Goal: Information Seeking & Learning: Learn about a topic

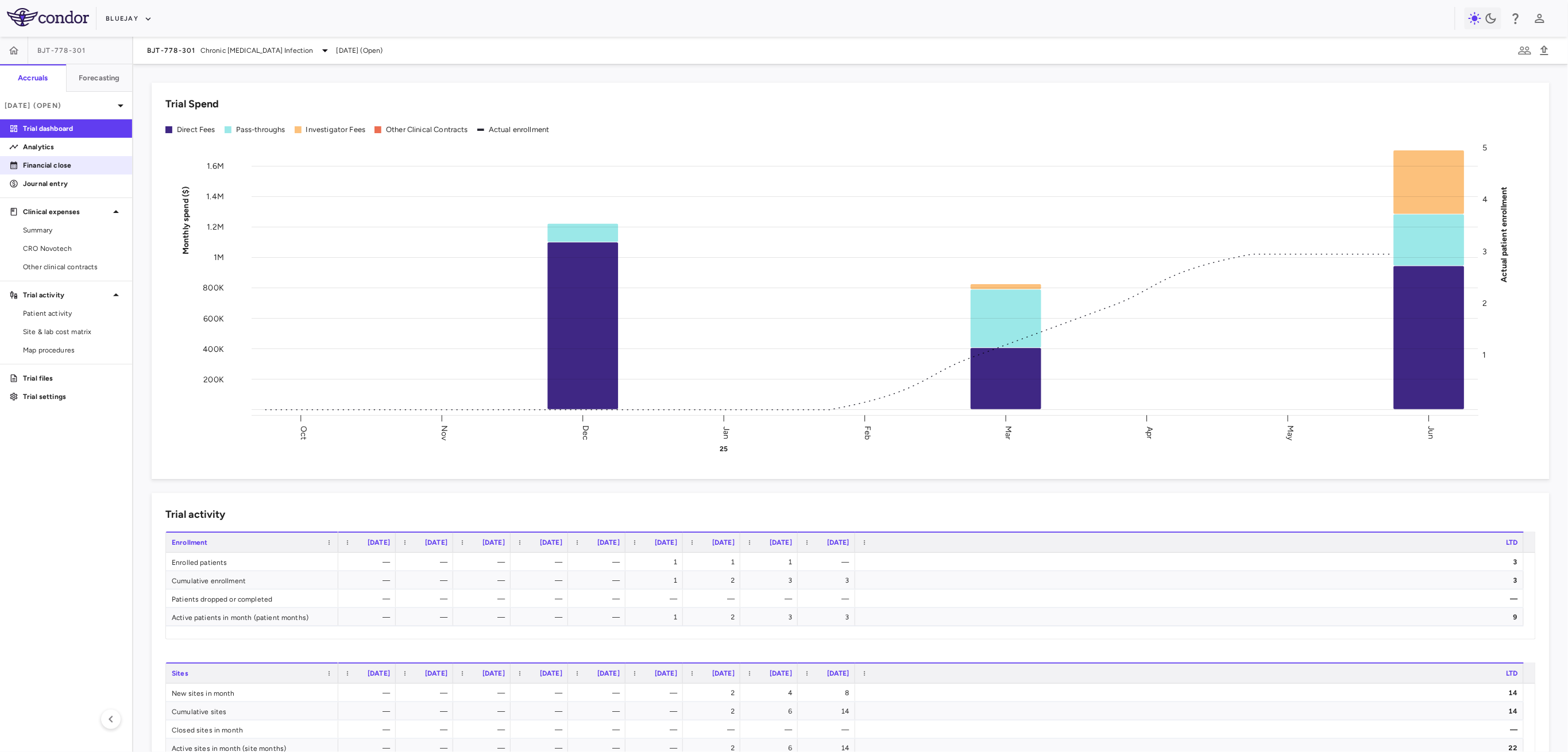
click at [34, 157] on link "Financial close" at bounding box center [65, 164] width 132 height 17
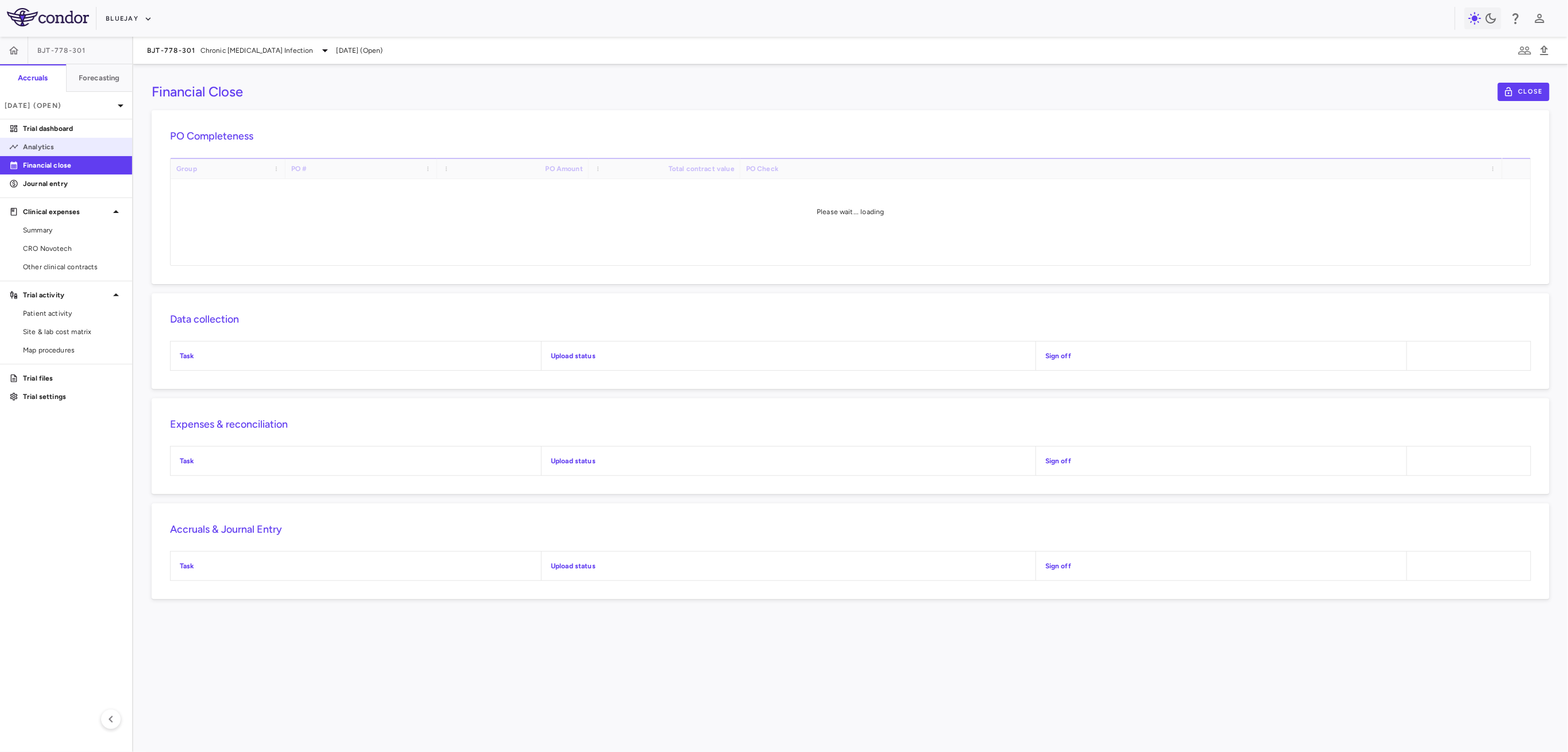
click at [39, 148] on p "Analytics" at bounding box center [72, 147] width 100 height 10
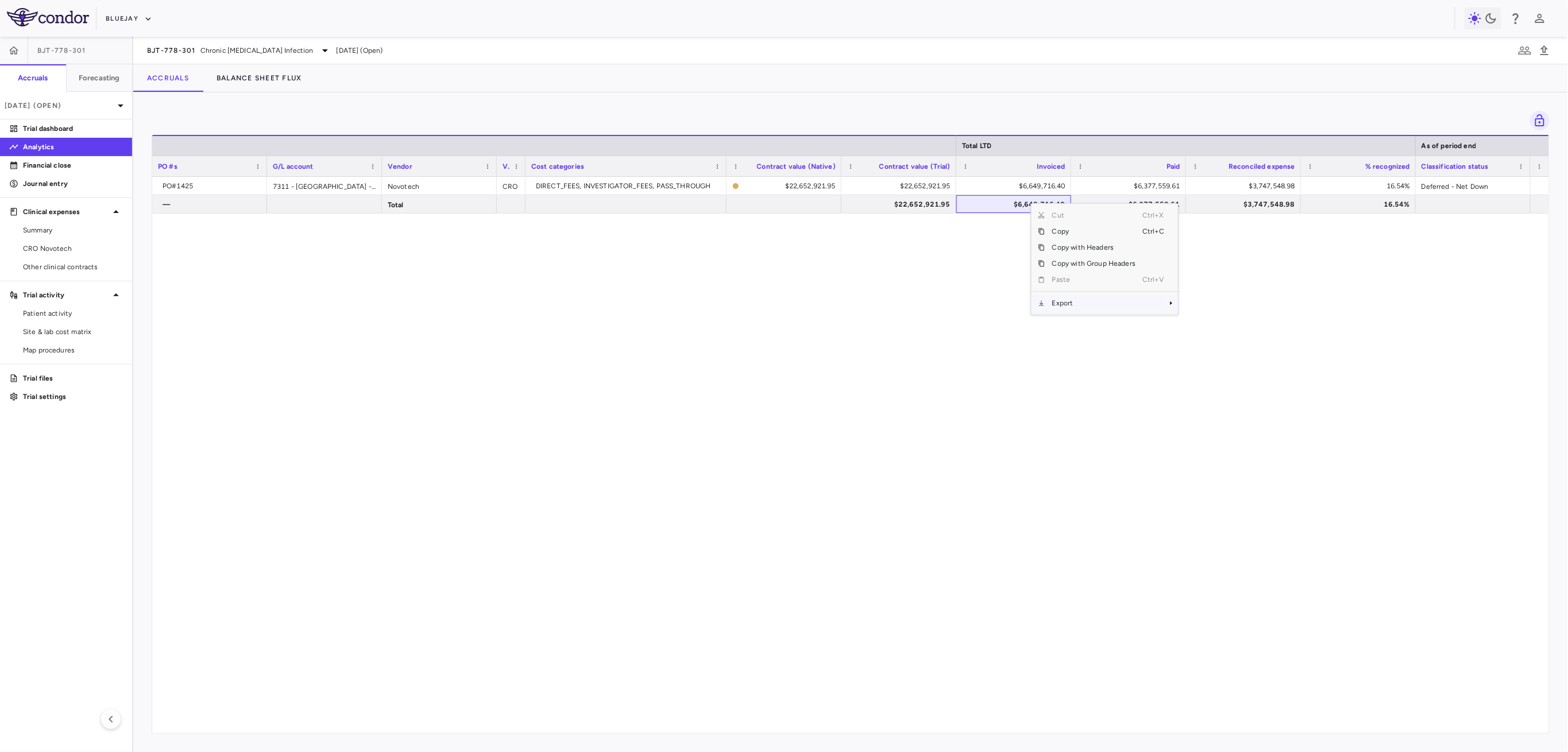
click at [1073, 301] on span "Export" at bounding box center [1094, 303] width 97 height 16
click at [1133, 311] on div "Cut Ctrl+X Copy Ctrl+C Copy with Headers Copy with Group Headers Paste Ctrl+V E…" at bounding box center [1104, 260] width 147 height 111
click at [1137, 305] on span "Export" at bounding box center [1094, 303] width 97 height 16
click at [1229, 324] on span "Excel Export" at bounding box center [1216, 323] width 53 height 16
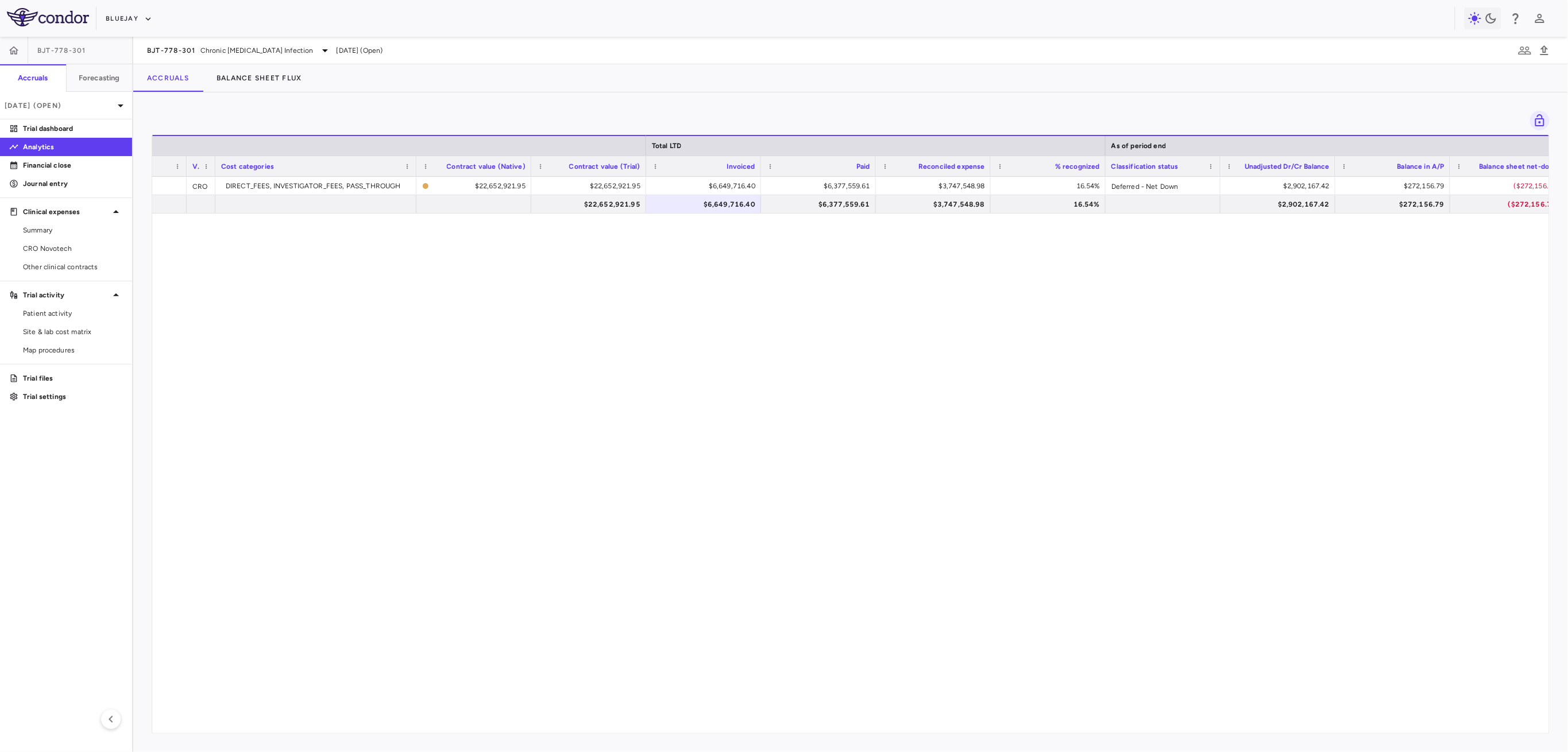
scroll to position [0, 386]
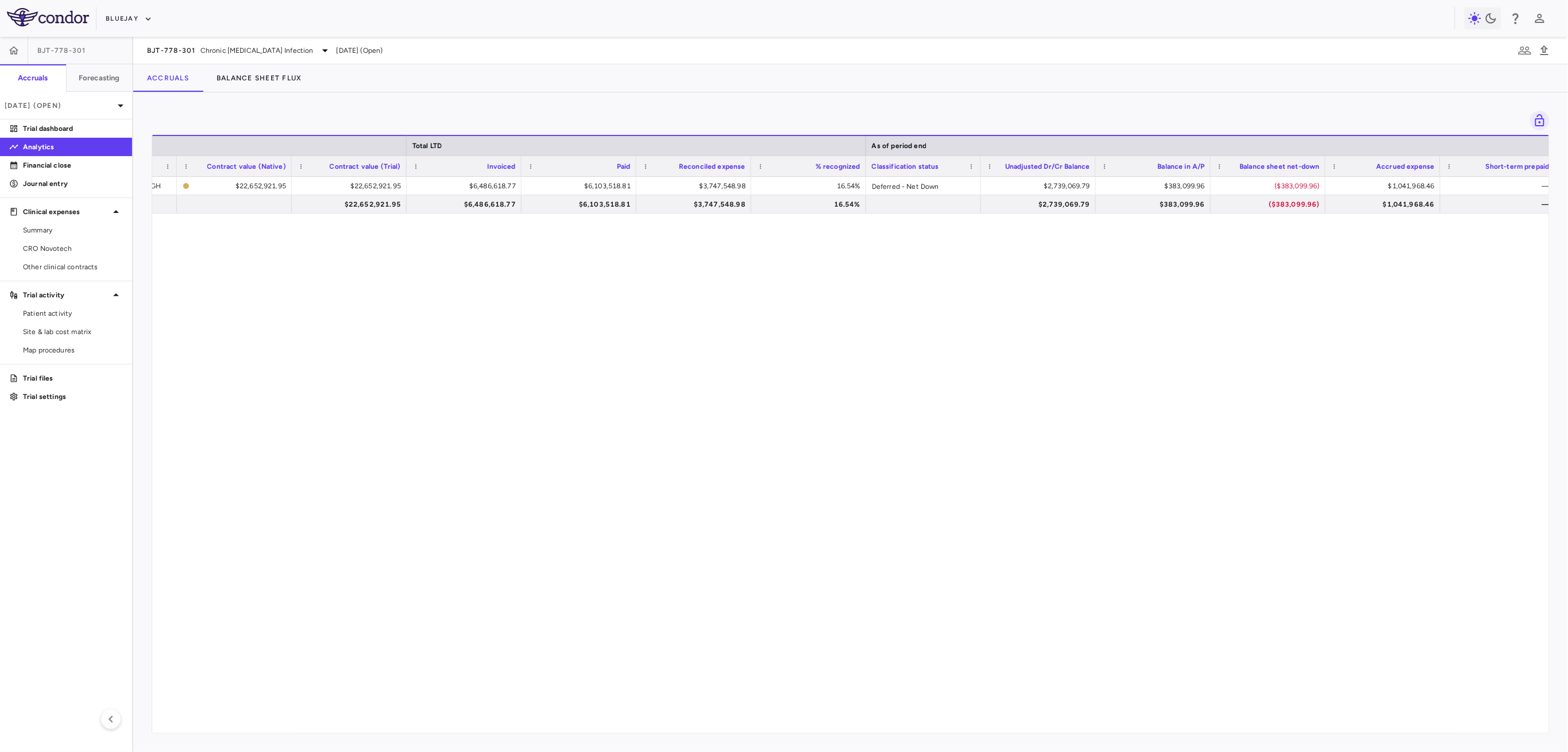
scroll to position [0, 606]
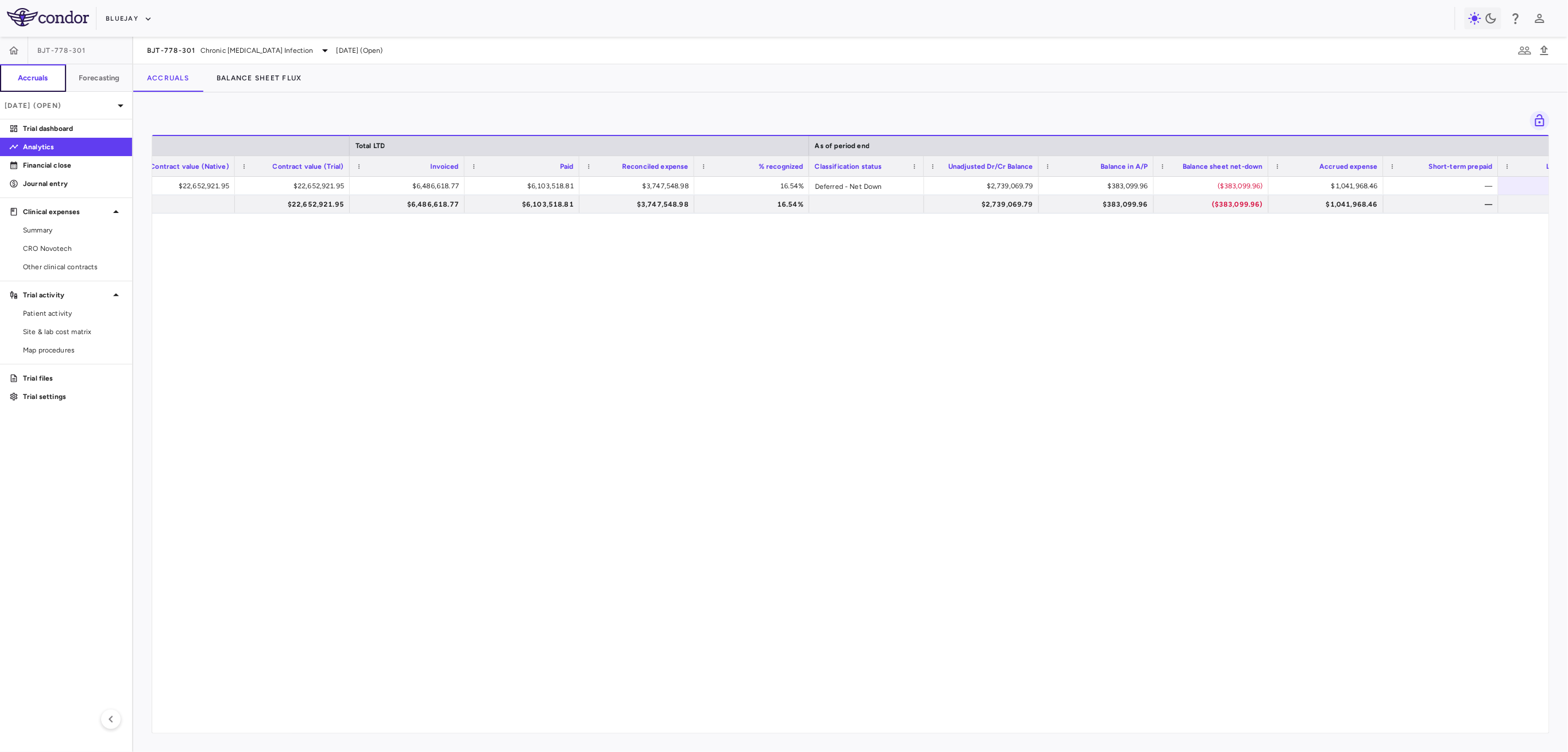
click at [14, 76] on button "Accruals" at bounding box center [33, 78] width 66 height 28
click at [8, 51] on icon "button" at bounding box center [14, 51] width 12 height 12
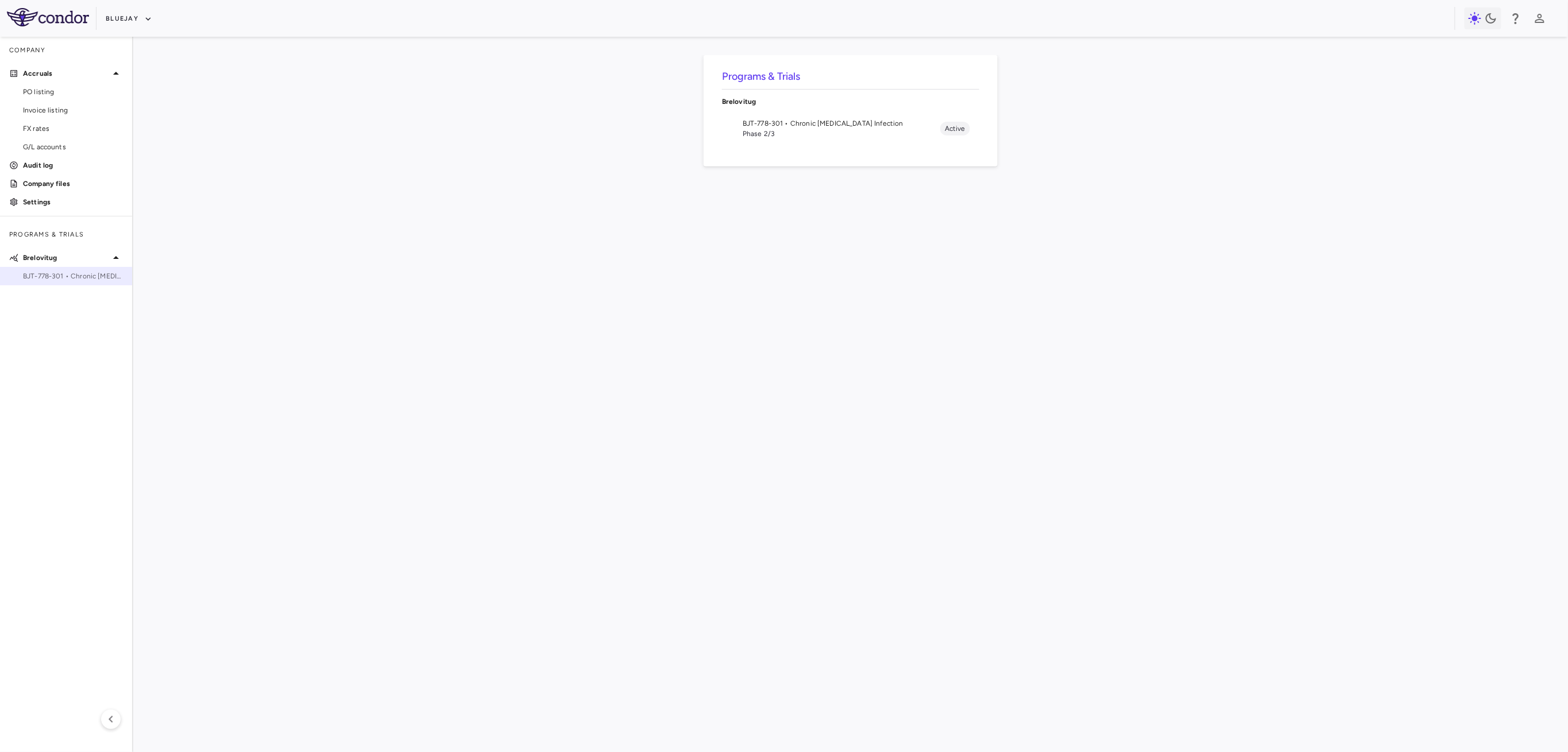
click at [52, 280] on span "BJT-778-301 • Chronic Hepatitis Delta Infection" at bounding box center [72, 276] width 100 height 10
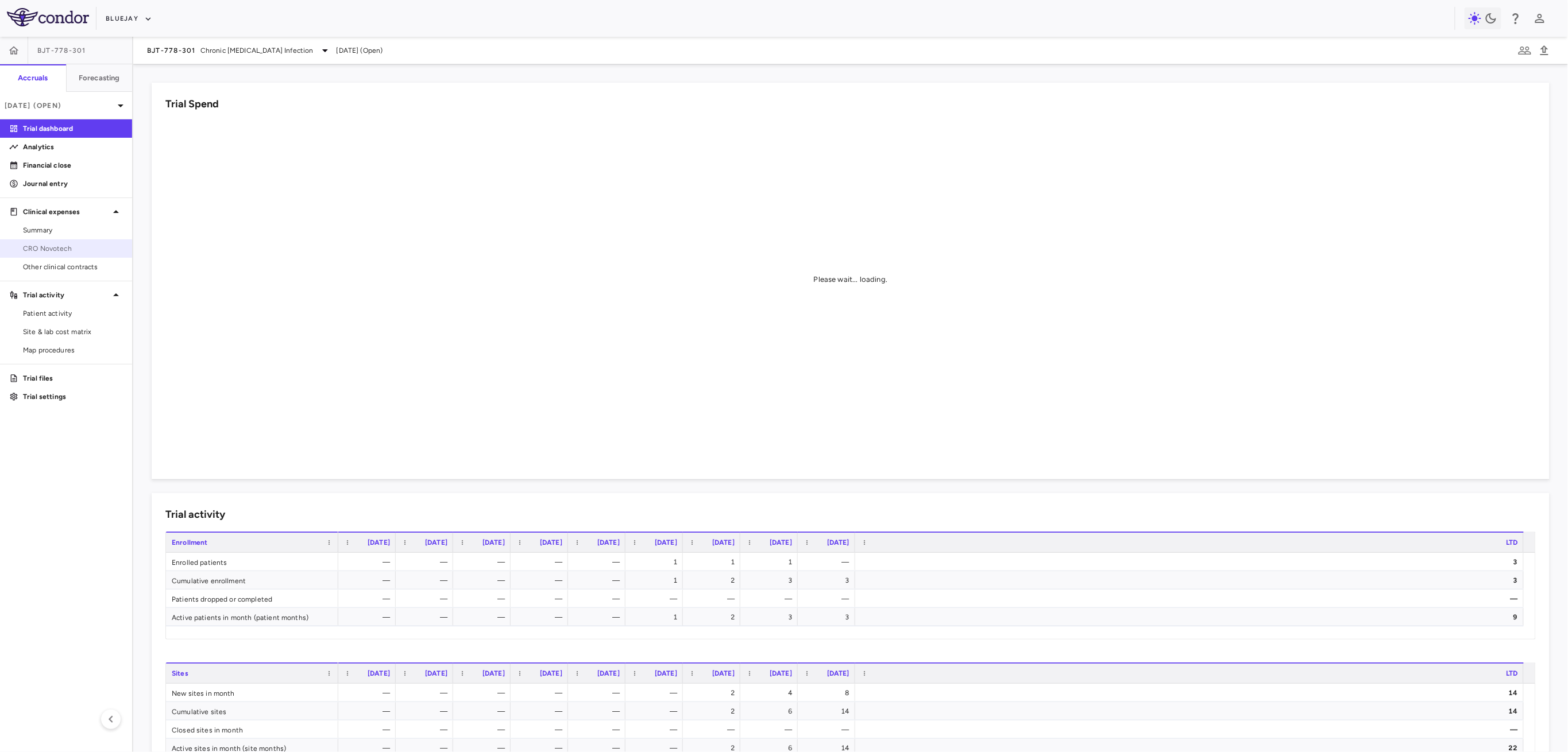
click at [62, 245] on span "CRO Novotech" at bounding box center [72, 249] width 100 height 10
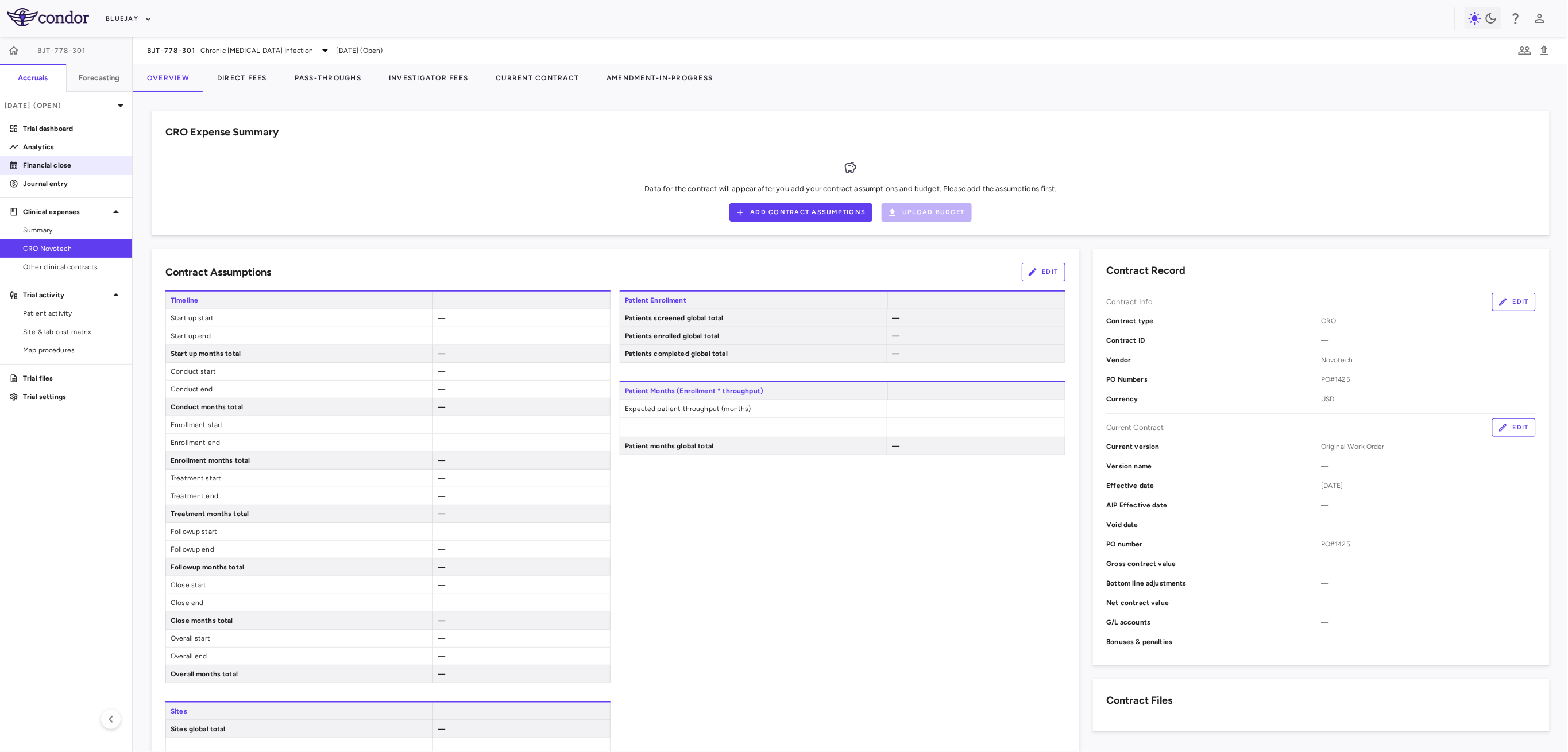
click at [74, 161] on p "Financial close" at bounding box center [72, 165] width 100 height 10
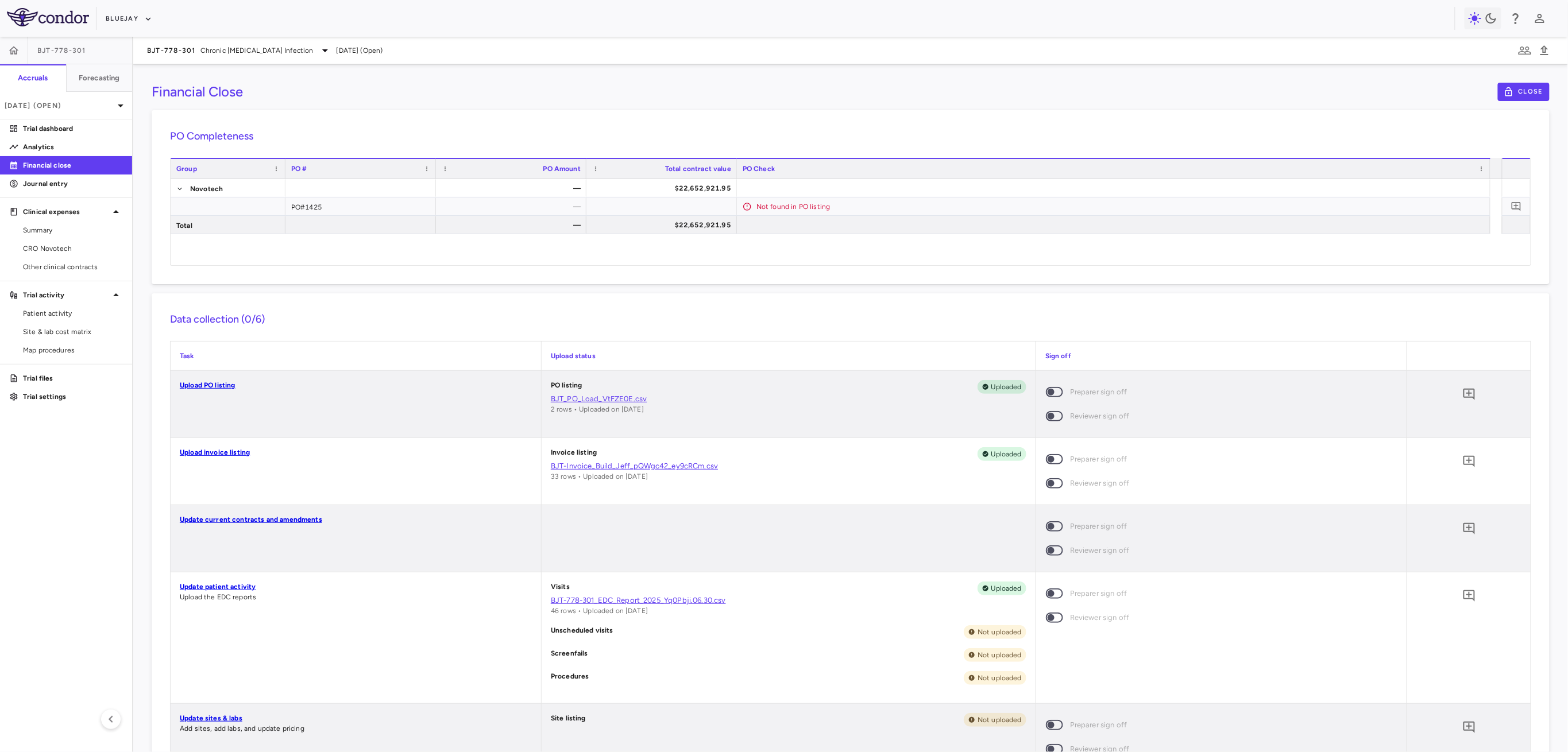
click at [663, 464] on link "BJT-Invoice_Build_Jeff_pQWgc42_ey9cRCm.csv" at bounding box center [788, 466] width 475 height 10
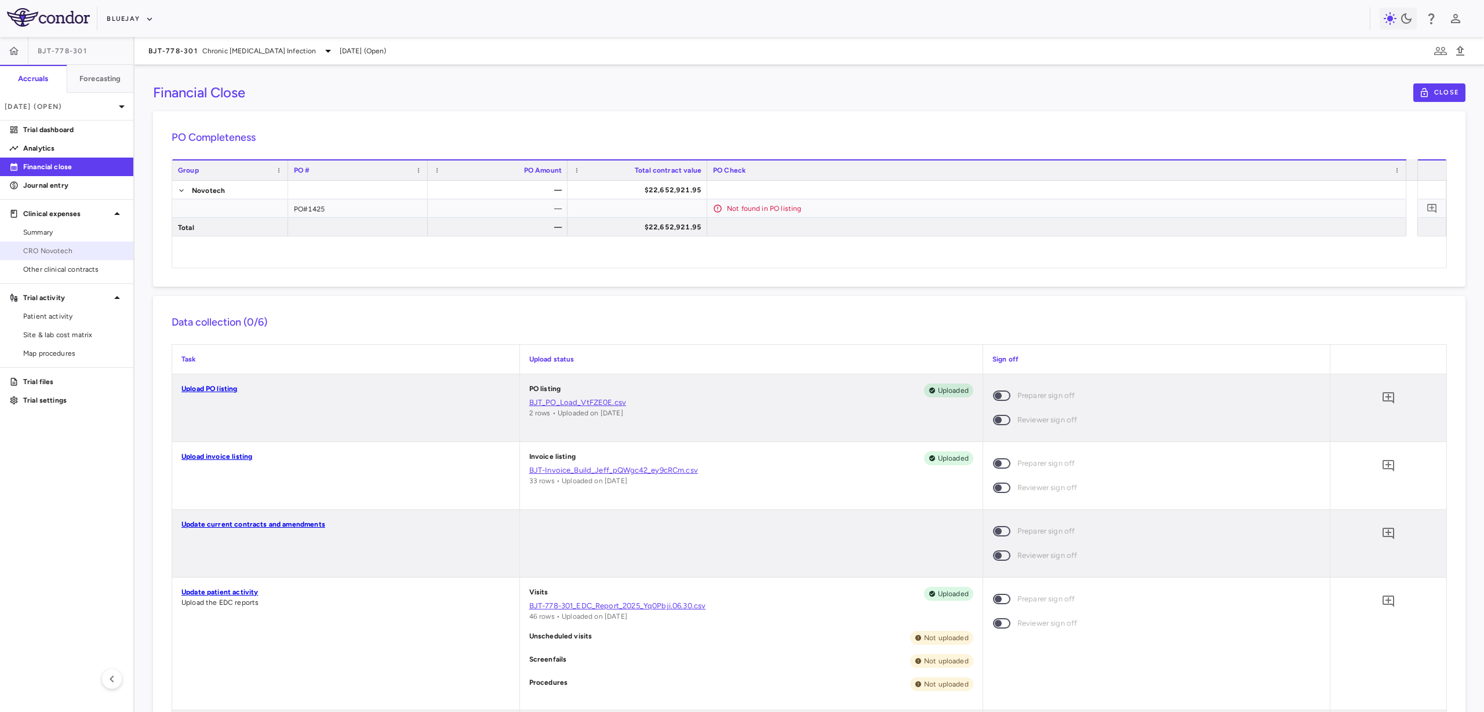
click at [68, 252] on span "CRO Novotech" at bounding box center [73, 251] width 101 height 10
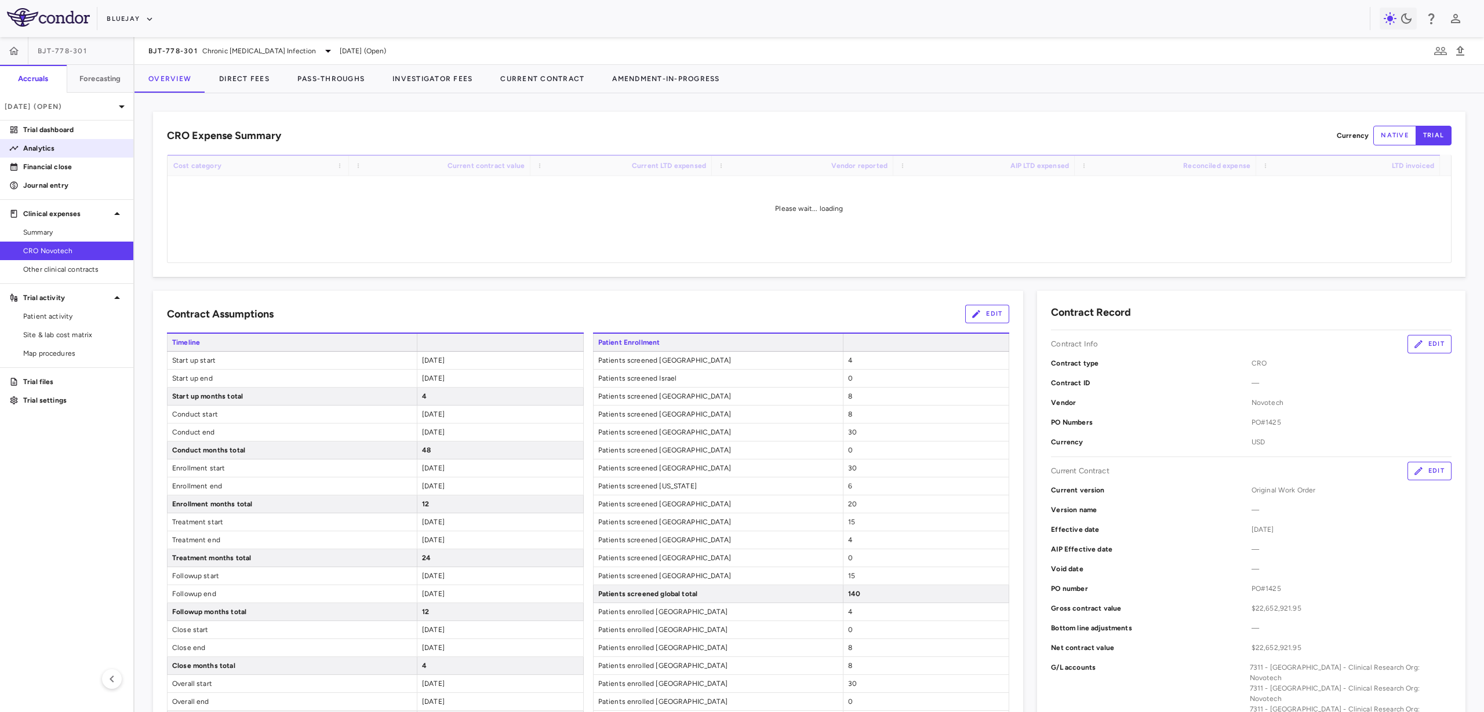
click at [64, 148] on p "Analytics" at bounding box center [73, 148] width 101 height 10
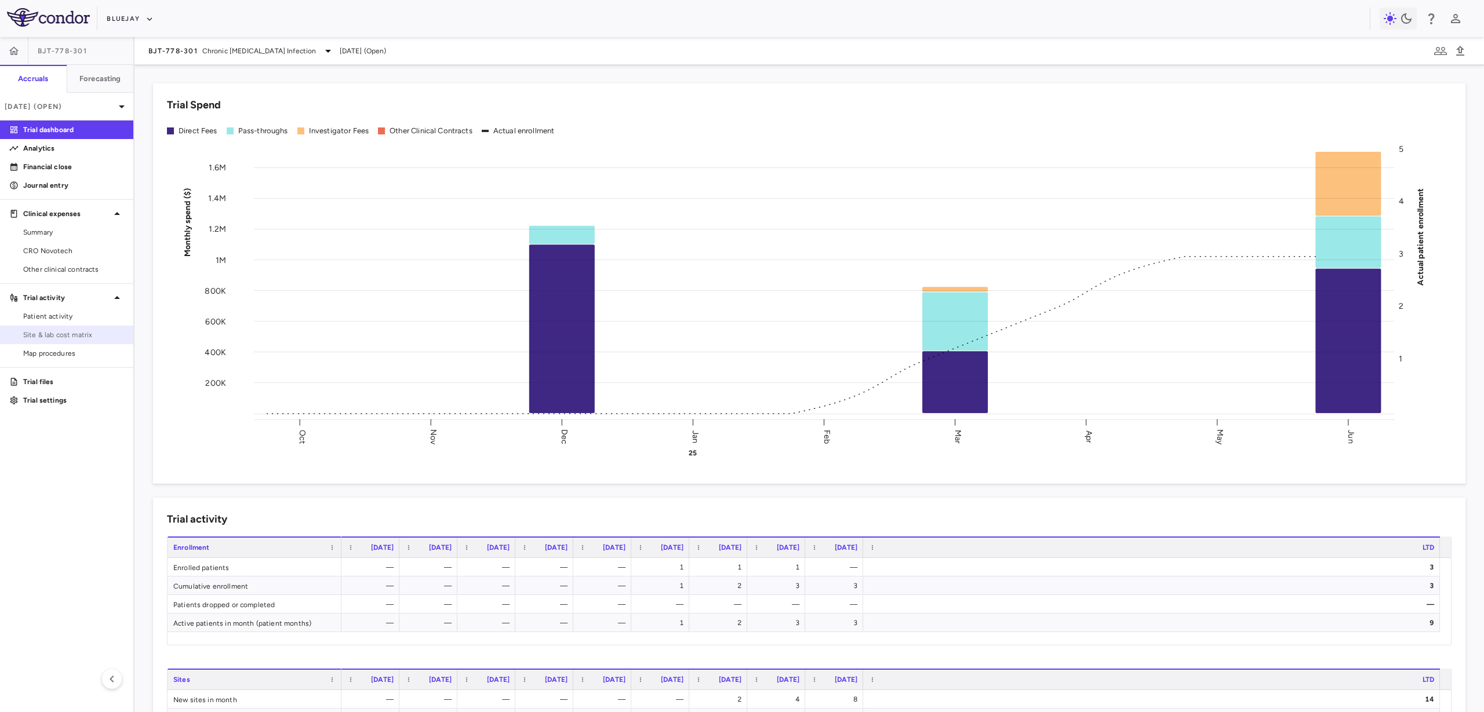
click at [76, 330] on span "Site & lab cost matrix" at bounding box center [73, 335] width 101 height 10
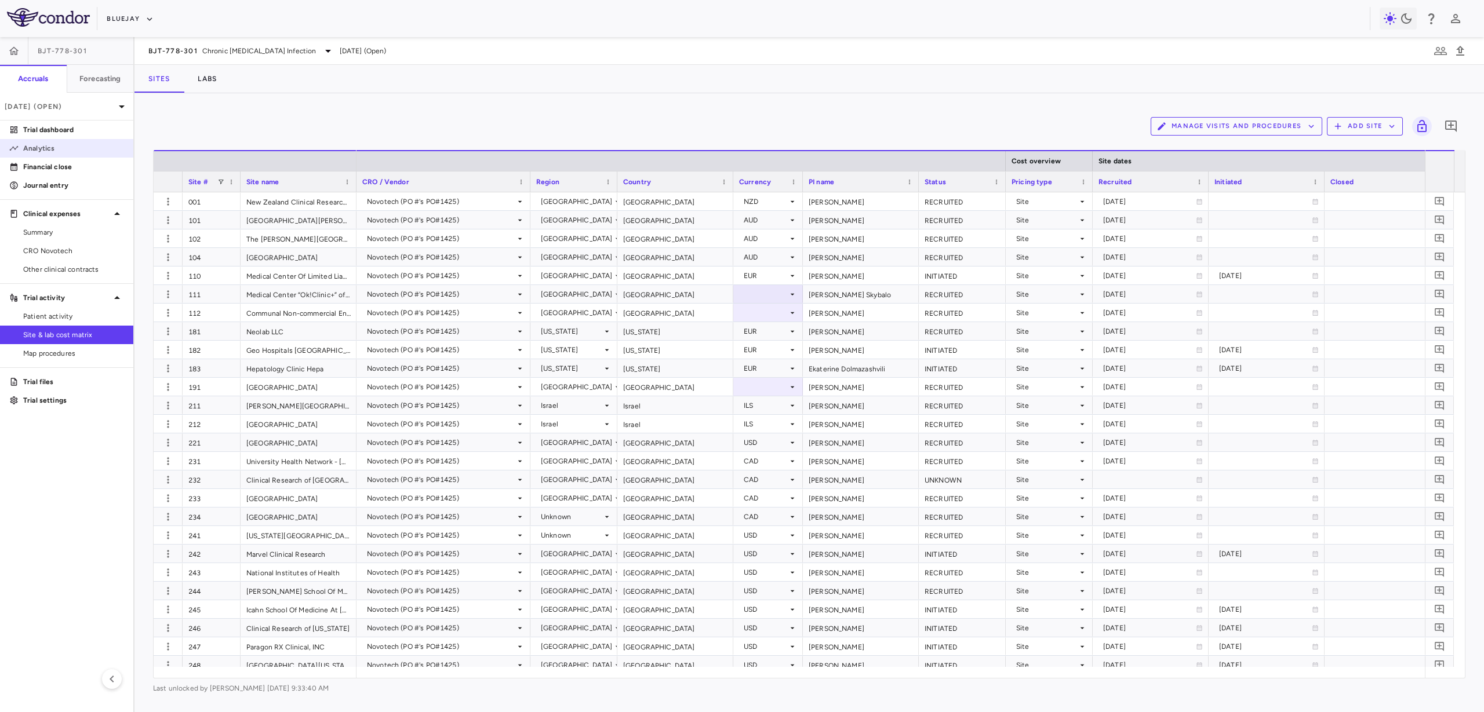
click at [62, 154] on link "Analytics" at bounding box center [66, 148] width 133 height 17
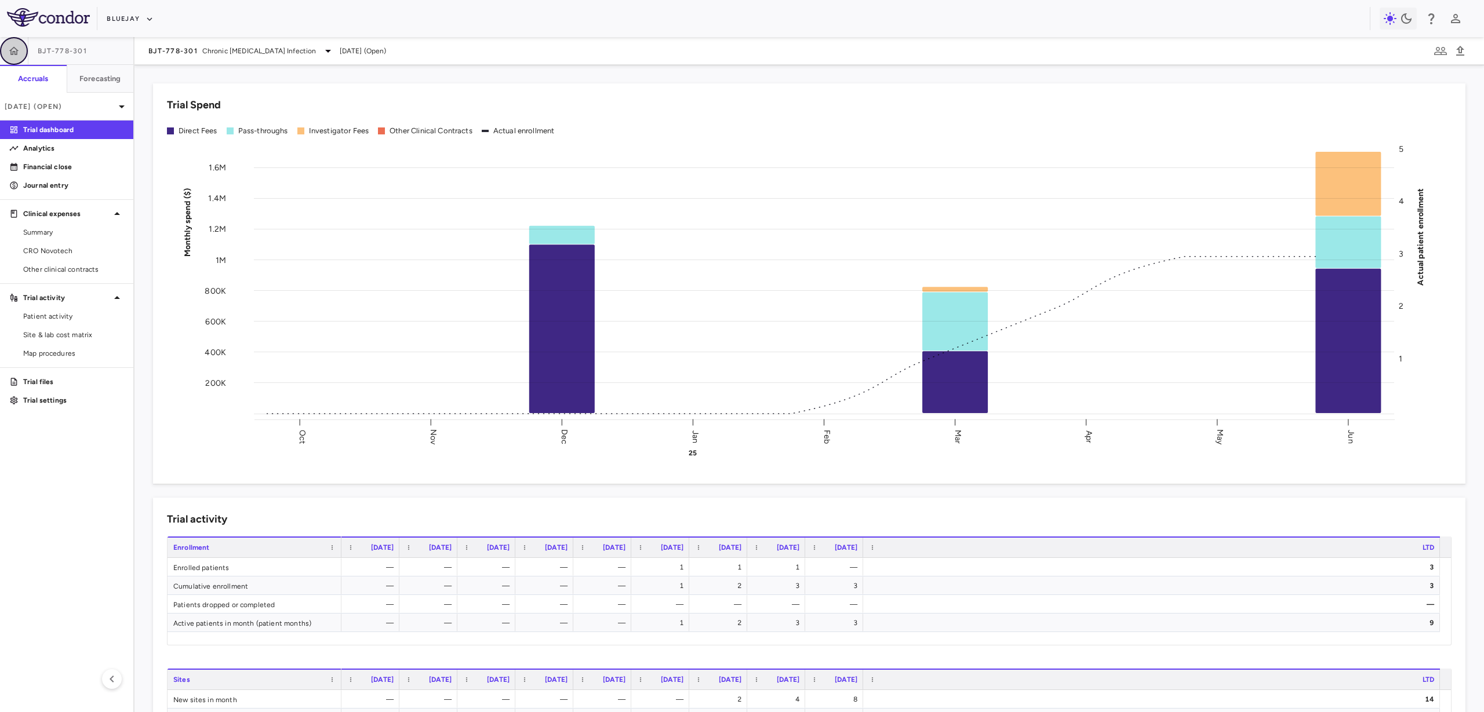
click at [15, 55] on button "button" at bounding box center [14, 51] width 28 height 28
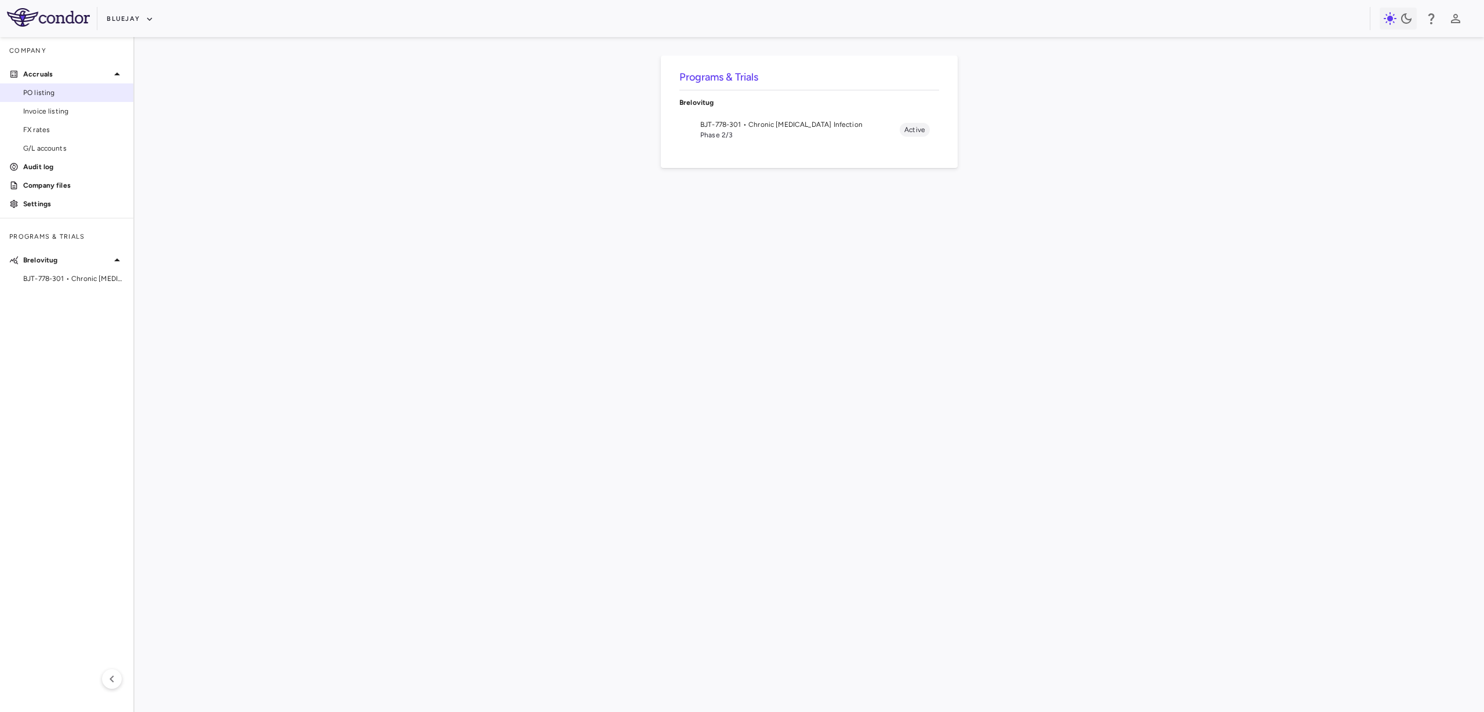
click at [53, 98] on link "PO listing" at bounding box center [66, 92] width 133 height 17
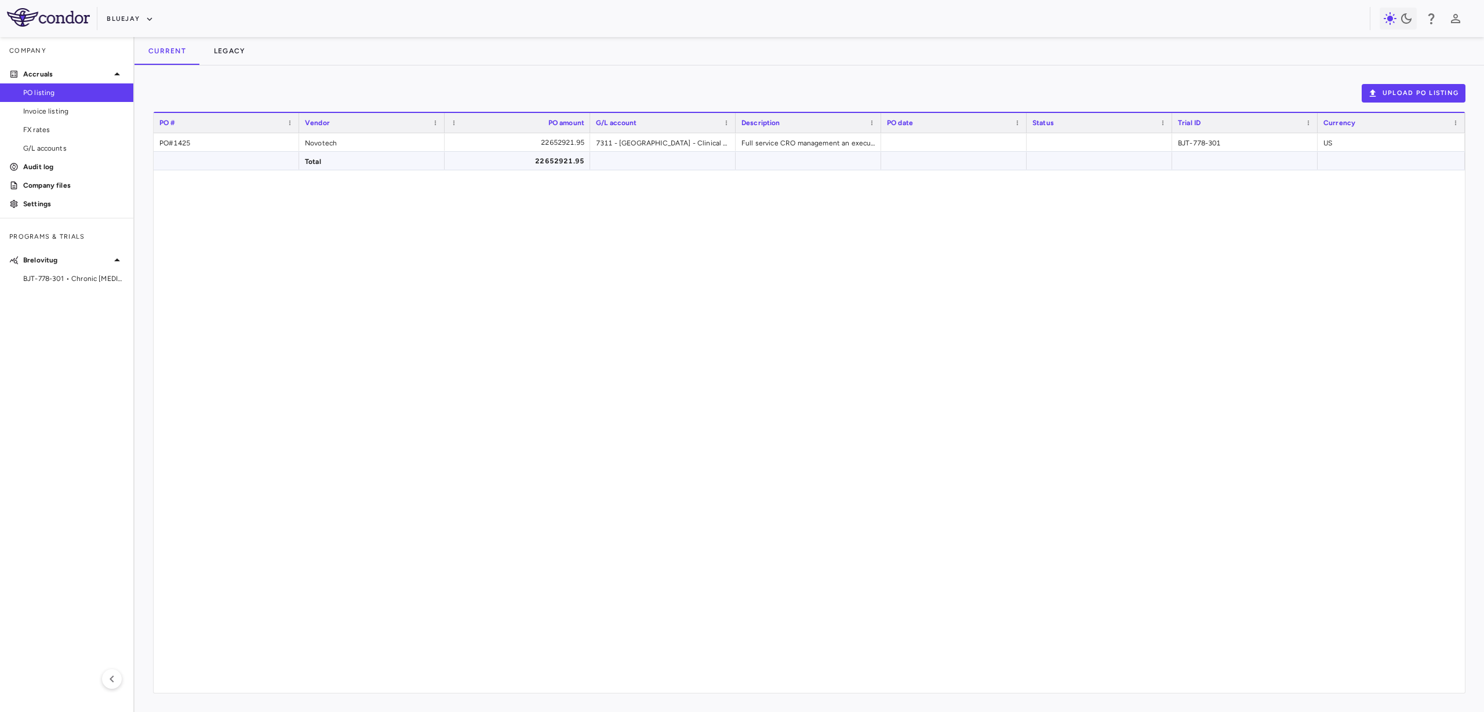
click at [570, 161] on div "22652921.95" at bounding box center [519, 161] width 129 height 19
click at [591, 191] on span "Copy" at bounding box center [634, 189] width 98 height 16
click at [49, 282] on span "BJT-778-301 • Chronic Hepatitis Delta Infection" at bounding box center [73, 279] width 101 height 10
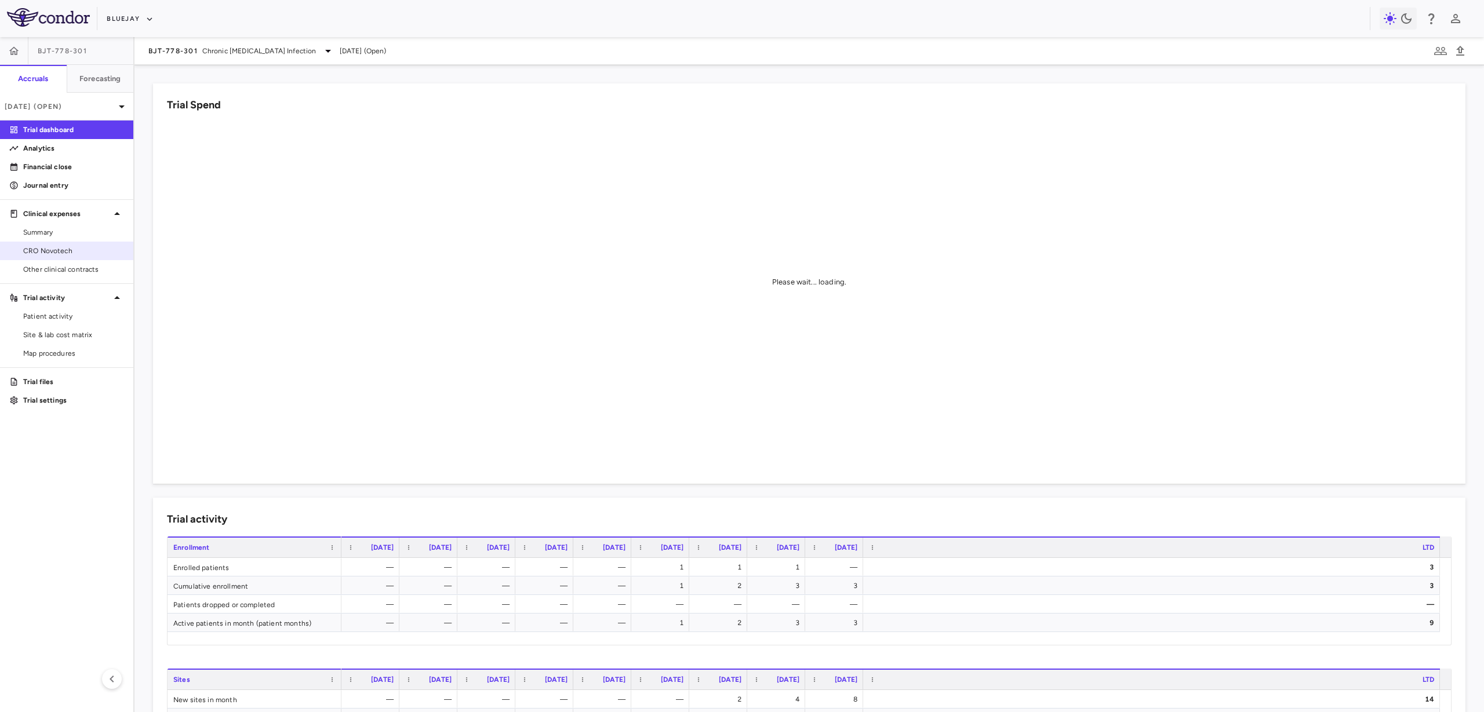
click at [70, 246] on span "CRO Novotech" at bounding box center [73, 251] width 101 height 10
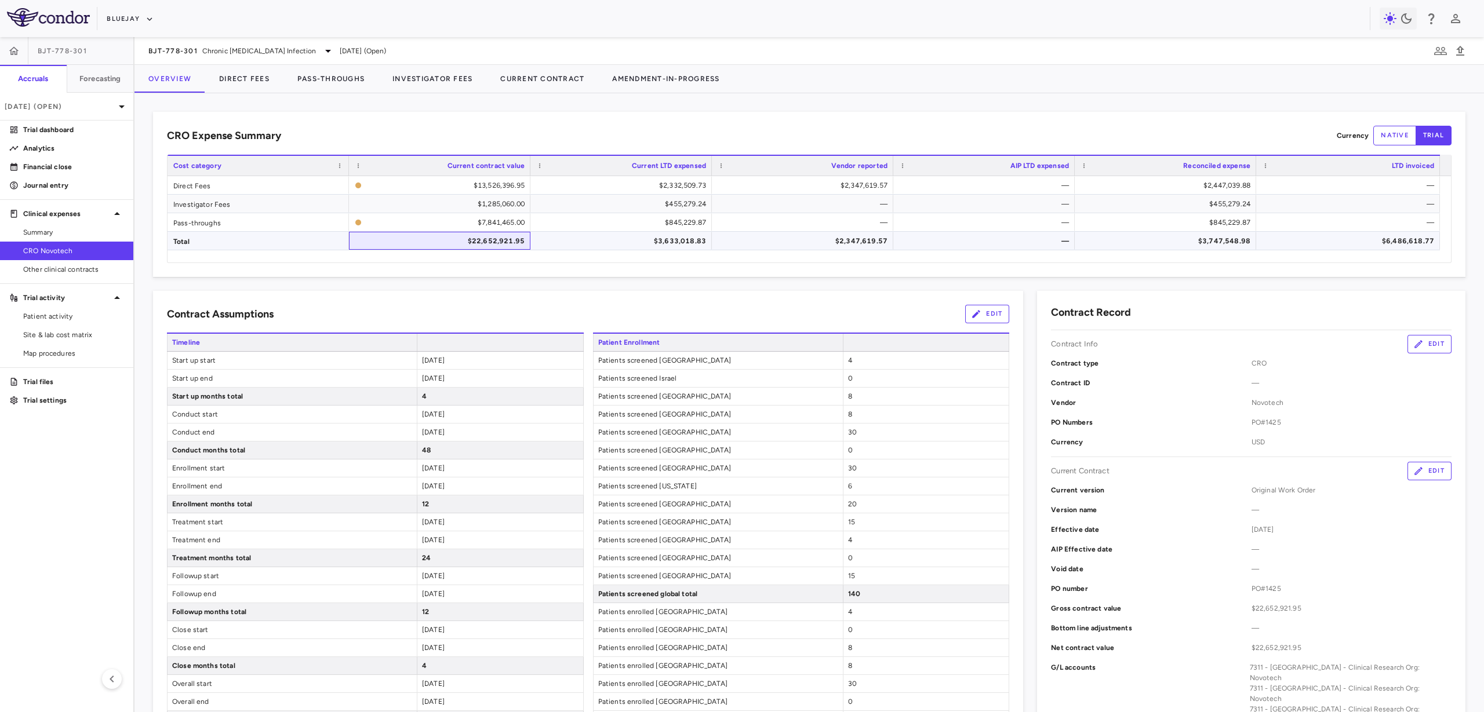
click at [481, 243] on div "$22,652,921.95" at bounding box center [441, 241] width 165 height 19
click at [523, 182] on span "Copy" at bounding box center [545, 183] width 98 height 16
click at [61, 158] on link "Financial close" at bounding box center [66, 166] width 133 height 17
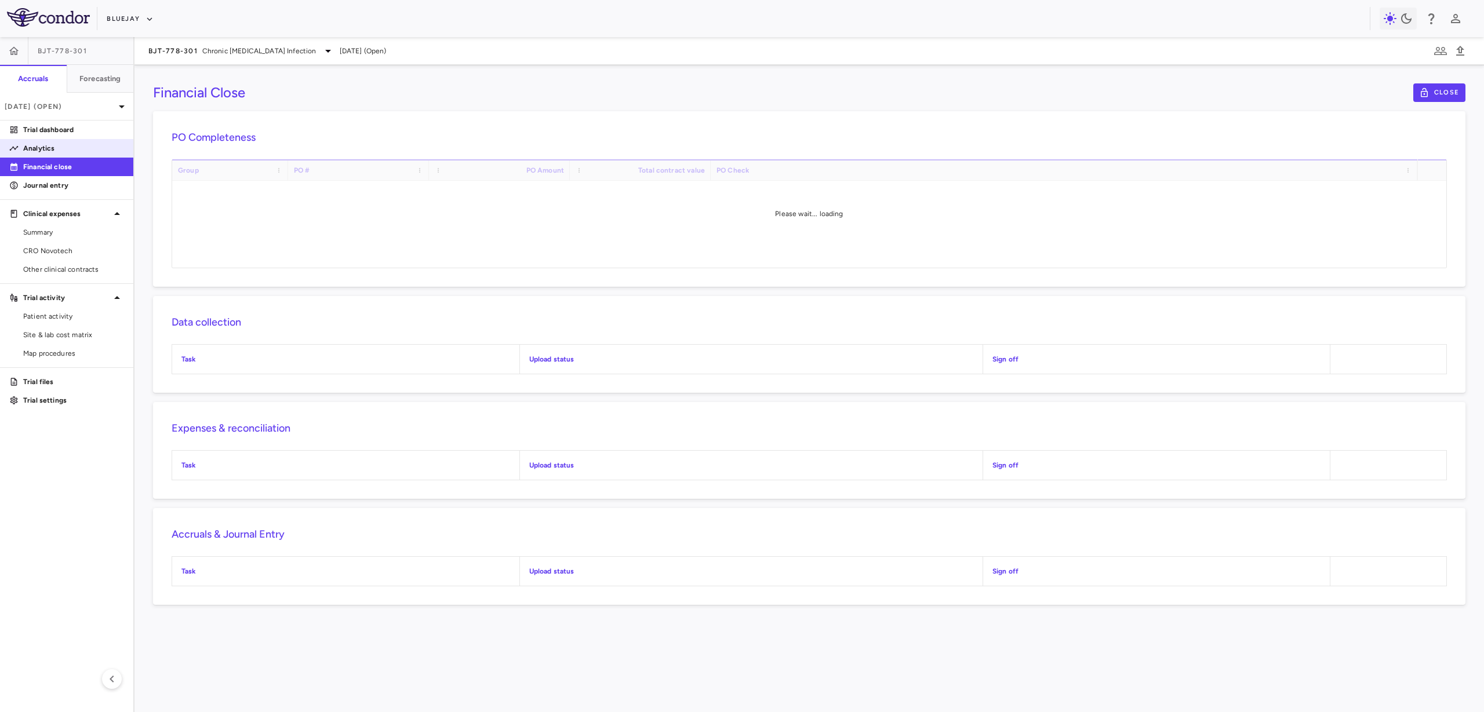
click at [61, 149] on p "Analytics" at bounding box center [73, 148] width 101 height 10
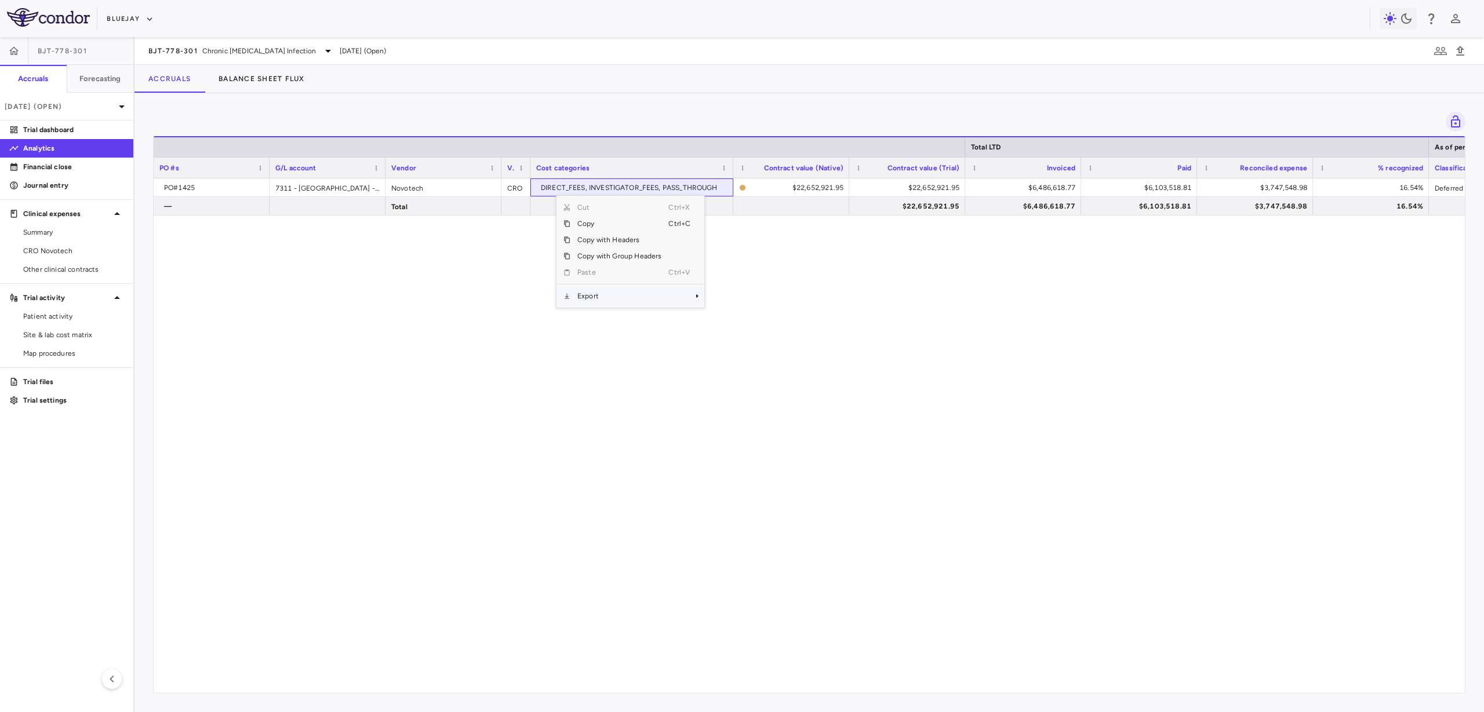
click at [587, 299] on span "Export" at bounding box center [619, 296] width 98 height 16
click at [652, 299] on span "Export" at bounding box center [619, 296] width 98 height 16
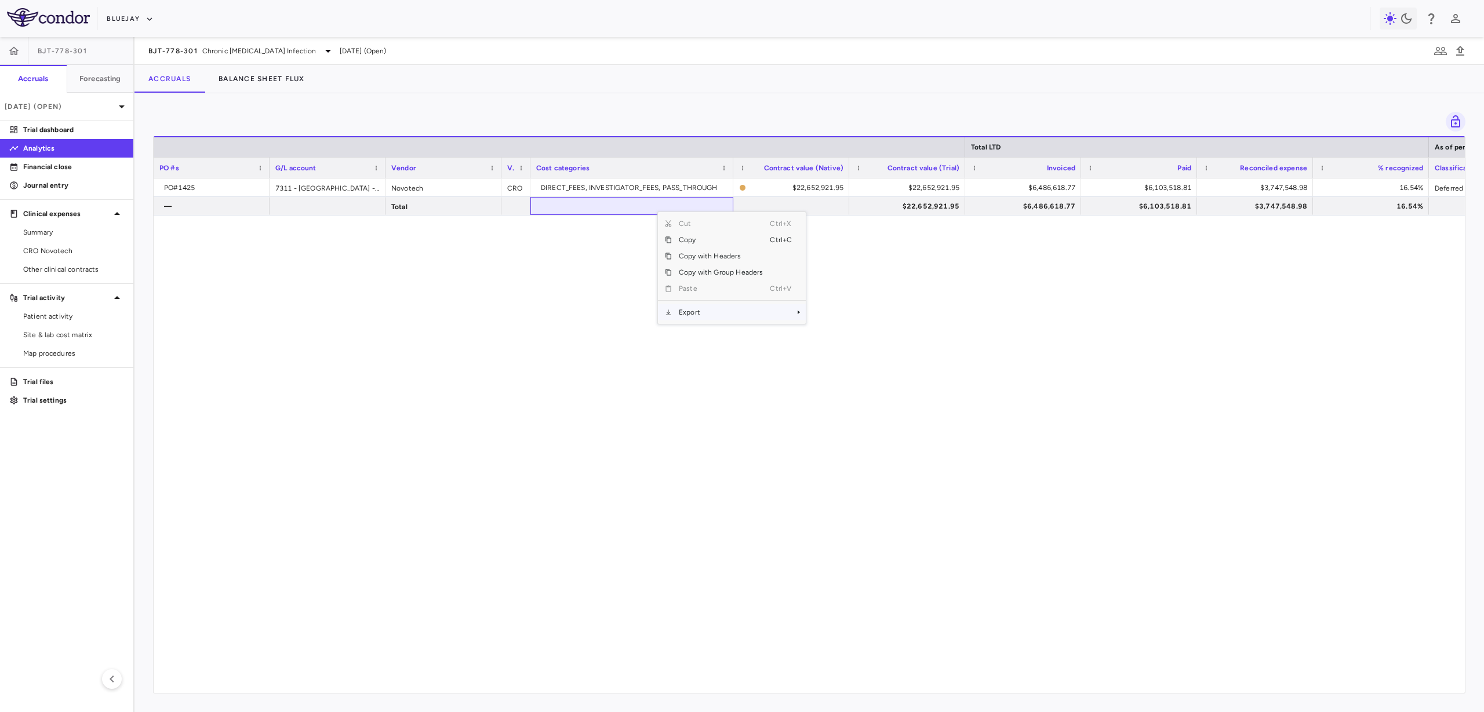
click at [725, 312] on span "Export" at bounding box center [721, 312] width 98 height 16
click at [826, 334] on span "Excel Export" at bounding box center [844, 333] width 54 height 16
